Goal: Transaction & Acquisition: Purchase product/service

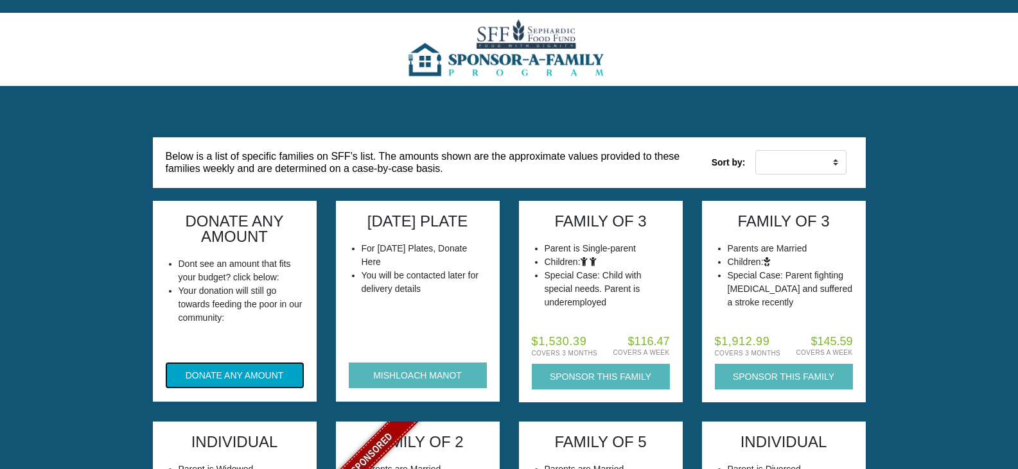
click at [232, 378] on button "DONATE ANY AMOUNT" at bounding box center [235, 376] width 138 height 26
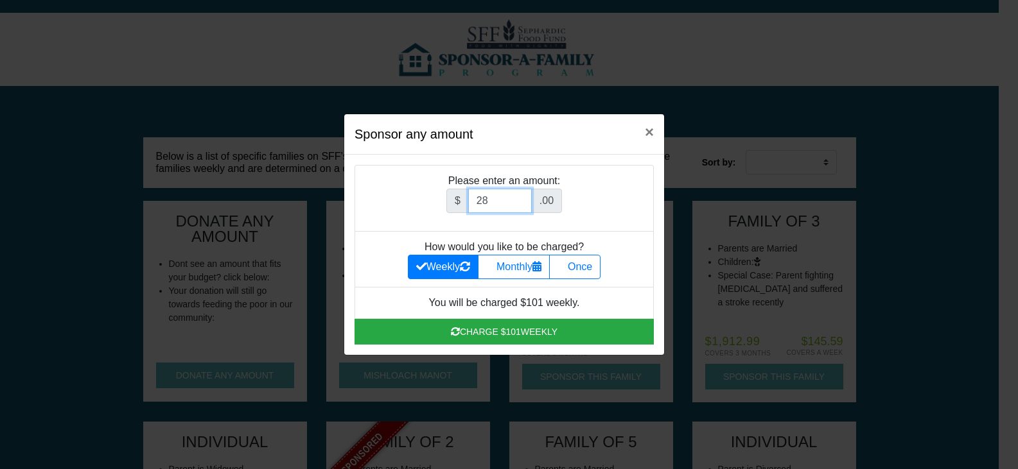
click at [524, 196] on input "28" at bounding box center [500, 201] width 64 height 24
click at [524, 206] on input "27" at bounding box center [500, 201] width 64 height 24
type input "26"
click at [524, 206] on input "26" at bounding box center [500, 201] width 64 height 24
click at [585, 266] on label "Once" at bounding box center [574, 267] width 51 height 24
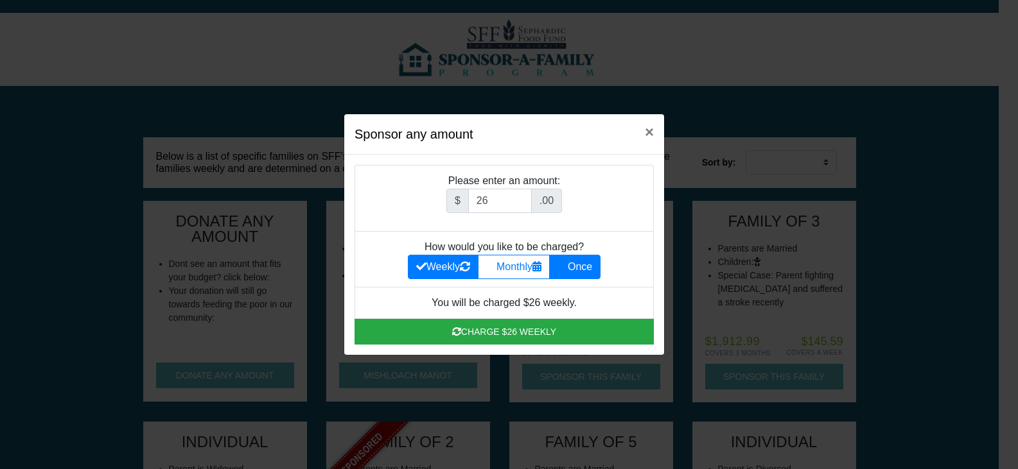
click at [566, 266] on input "Once" at bounding box center [561, 263] width 8 height 8
radio input "true"
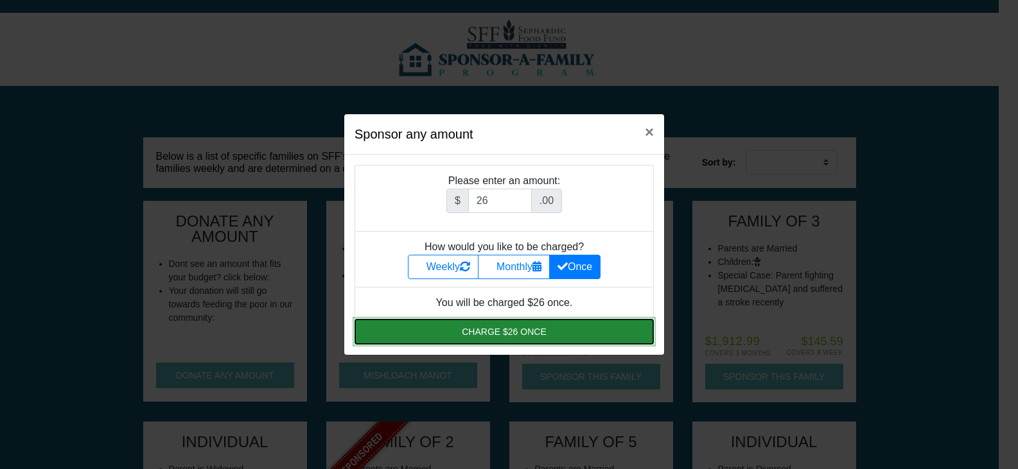
click at [517, 336] on button "Charge $26 once" at bounding box center [503, 332] width 299 height 26
